Goal: Find specific page/section: Find specific page/section

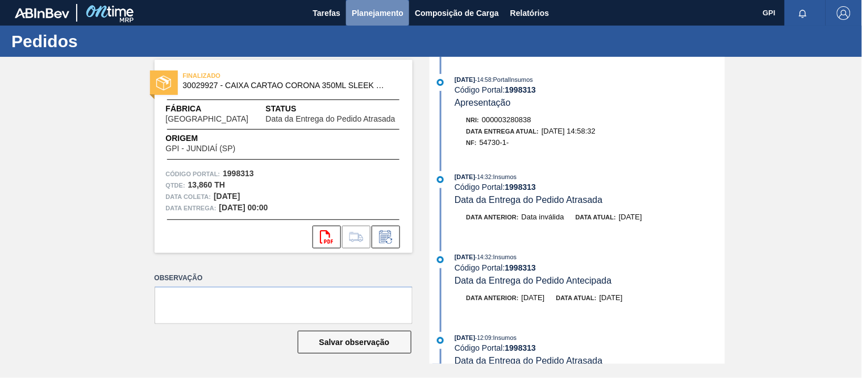
click at [372, 18] on span "Planejamento" at bounding box center [378, 13] width 52 height 14
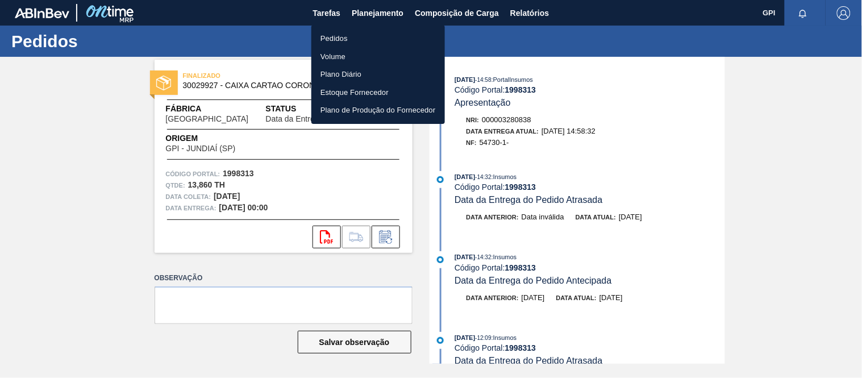
click at [343, 37] on li "Pedidos" at bounding box center [379, 39] width 134 height 18
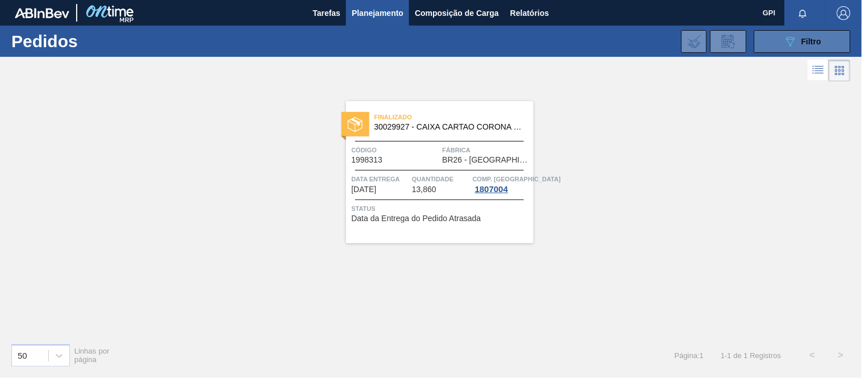
click at [794, 51] on button "089F7B8B-B2A5-4AFE-B5C0-19BA573D28AC Filtro" at bounding box center [802, 41] width 97 height 23
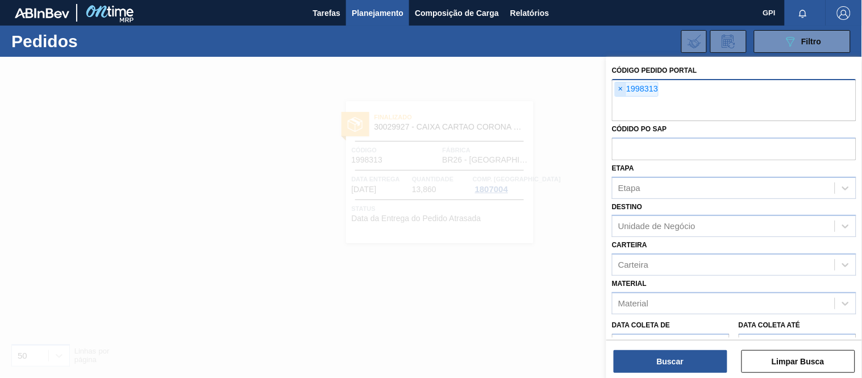
click at [622, 93] on span "×" at bounding box center [621, 89] width 11 height 14
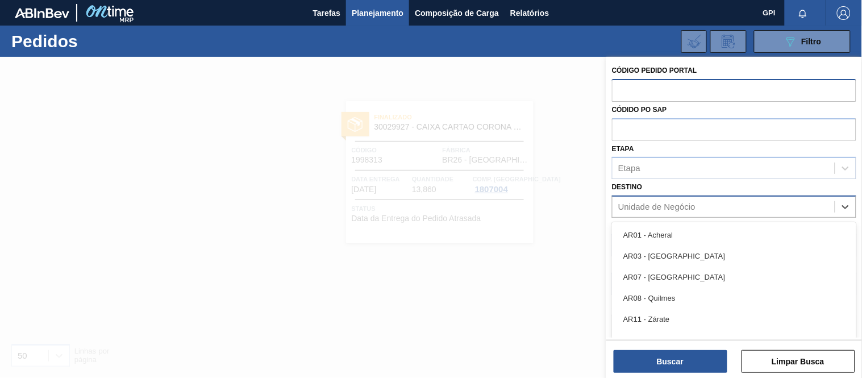
click at [701, 211] on div "Unidade de Negócio" at bounding box center [724, 207] width 222 height 16
type input "per"
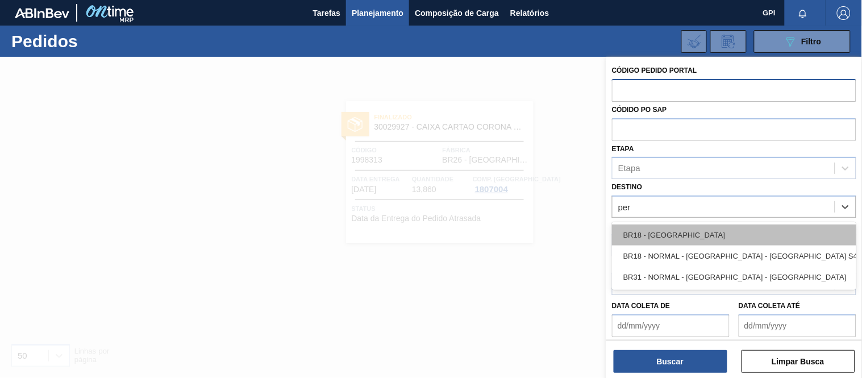
click at [691, 233] on div "BR18 - [GEOGRAPHIC_DATA]" at bounding box center [734, 235] width 244 height 21
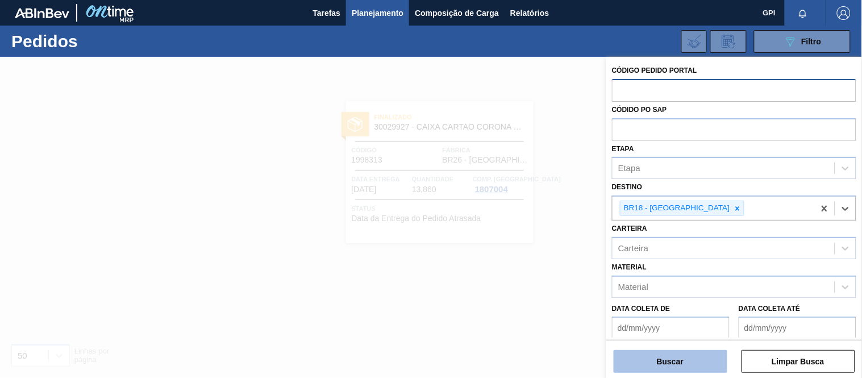
click at [690, 360] on button "Buscar" at bounding box center [671, 361] width 114 height 23
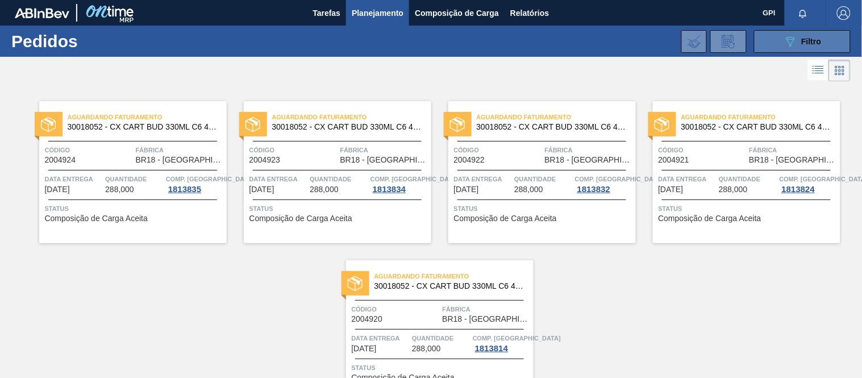
click at [809, 42] on span "Filtro" at bounding box center [812, 41] width 20 height 9
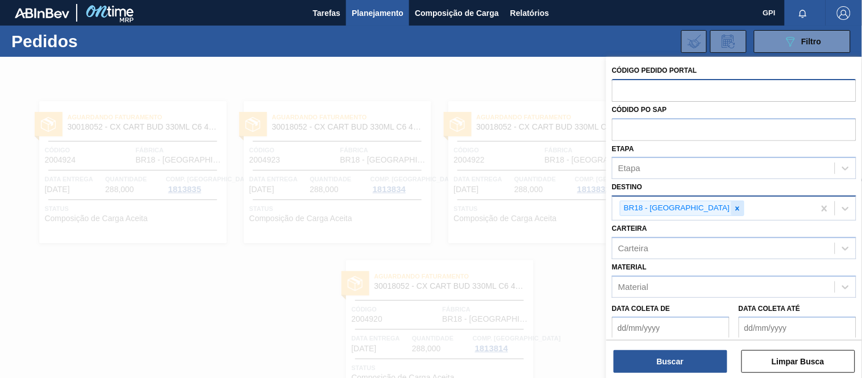
click at [734, 209] on icon at bounding box center [738, 209] width 8 height 8
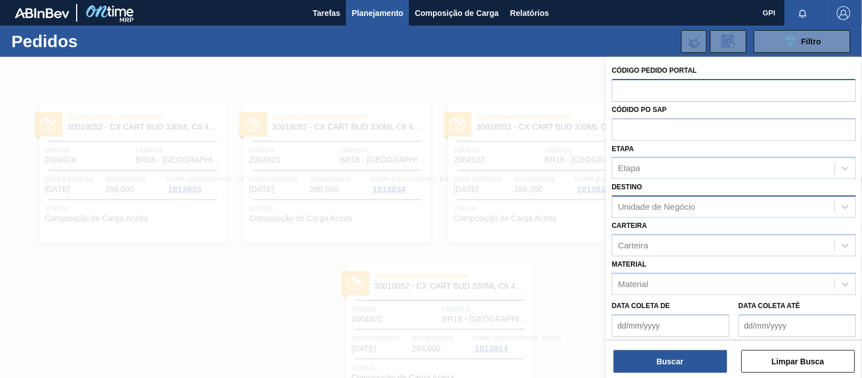
click at [665, 99] on input "text" at bounding box center [734, 90] width 244 height 22
paste input "1982260"
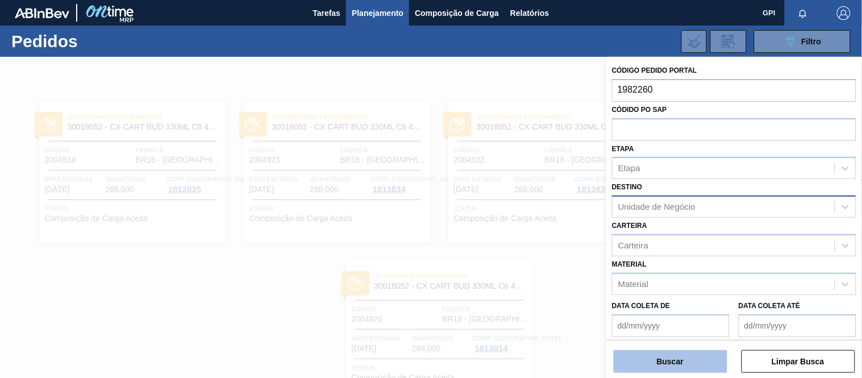
type input "1982260"
click at [674, 357] on button "Buscar" at bounding box center [671, 361] width 114 height 23
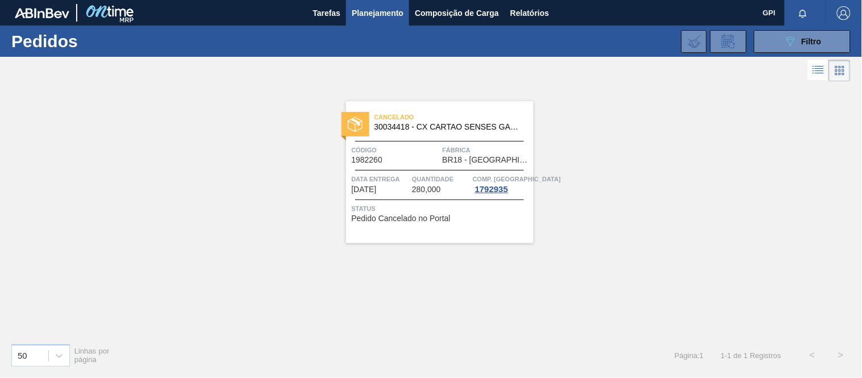
click at [434, 175] on span "Quantidade" at bounding box center [441, 178] width 58 height 11
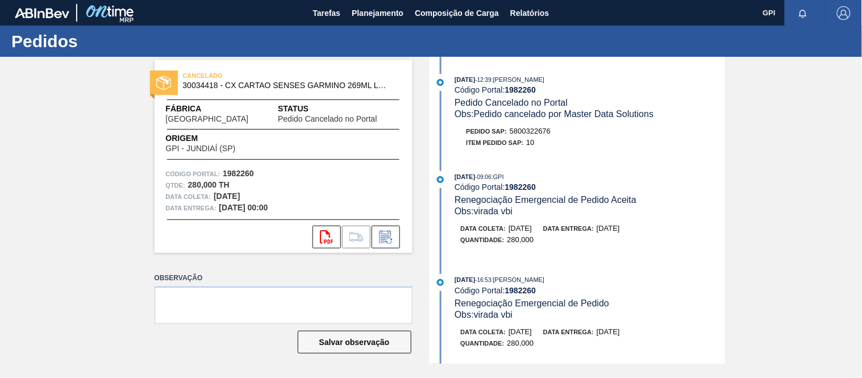
click at [246, 169] on strong "1982260" at bounding box center [238, 173] width 31 height 9
copy strong "1982260"
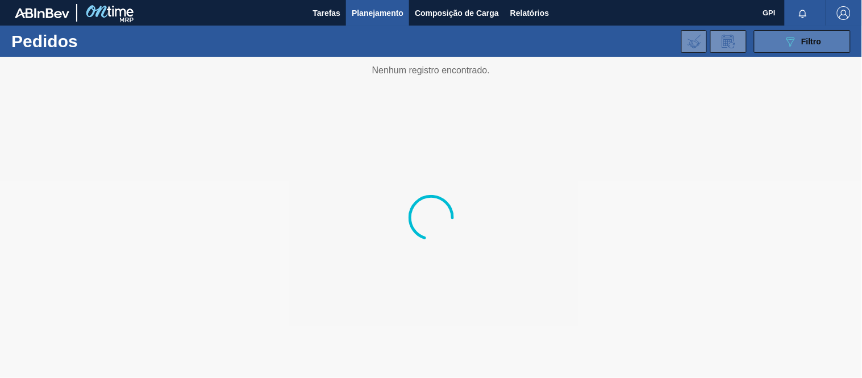
click at [786, 41] on icon "089F7B8B-B2A5-4AFE-B5C0-19BA573D28AC" at bounding box center [791, 42] width 14 height 14
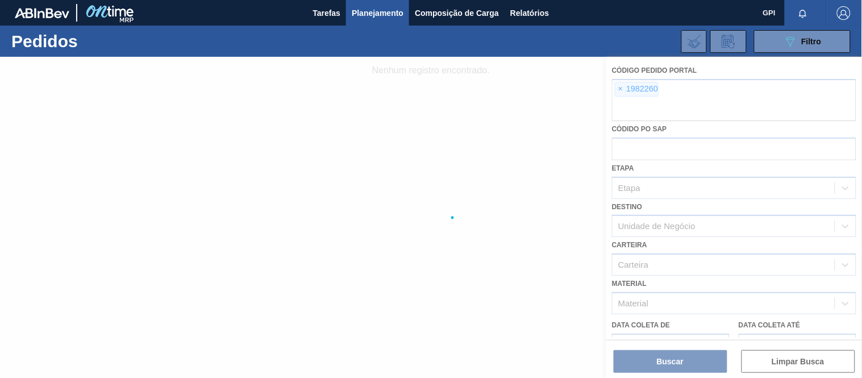
click at [624, 90] on div at bounding box center [431, 217] width 862 height 321
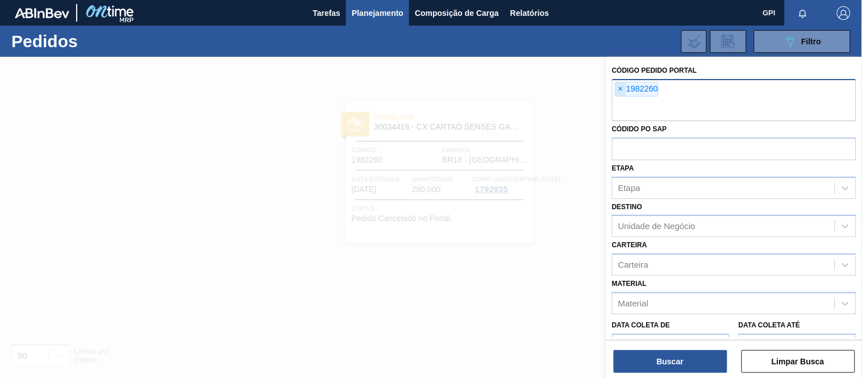
click at [623, 94] on span "×" at bounding box center [621, 89] width 11 height 14
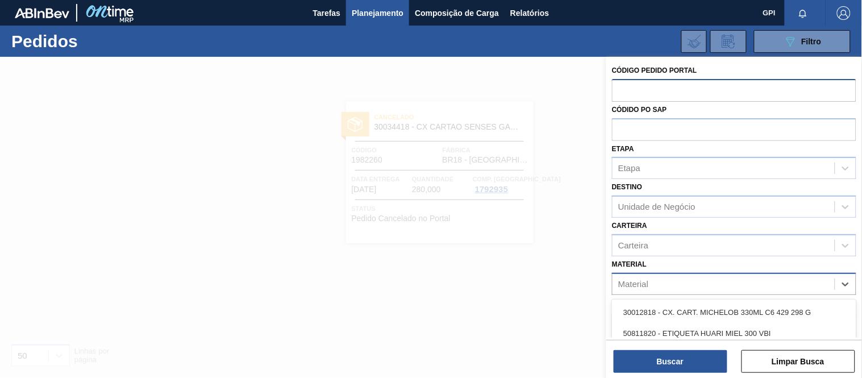
click at [680, 279] on div "Material" at bounding box center [724, 284] width 222 height 16
paste input "30034418"
type input "30034418"
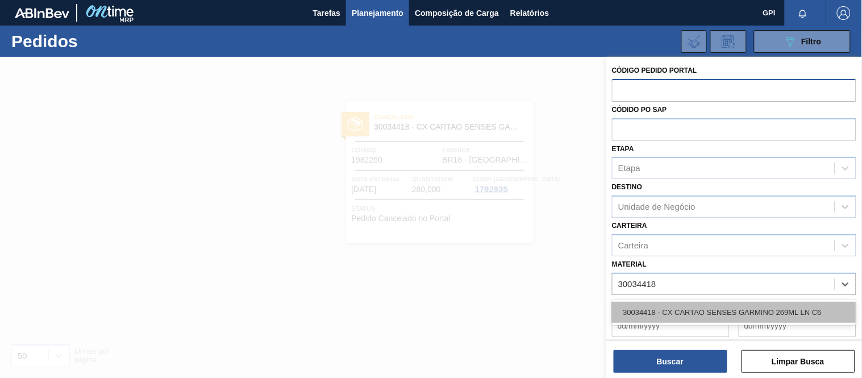
click at [678, 302] on div "30034418 - CX CARTAO SENSES GARMINO 269ML LN C6" at bounding box center [734, 312] width 244 height 21
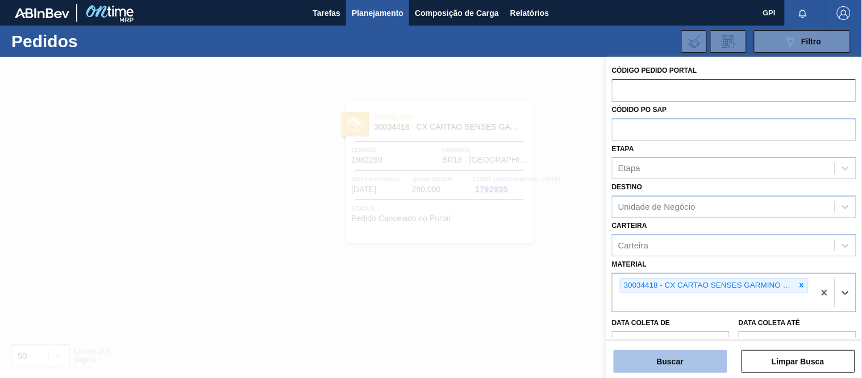
click at [676, 361] on button "Buscar" at bounding box center [671, 361] width 114 height 23
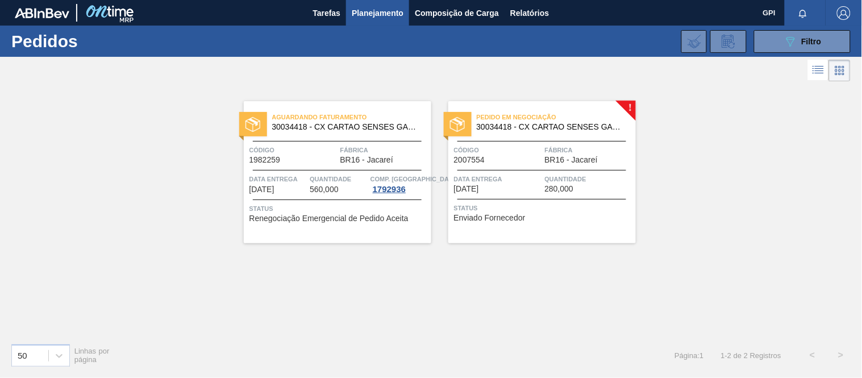
click at [328, 160] on div "Código 1982259" at bounding box center [294, 154] width 88 height 20
